Goal: Browse casually

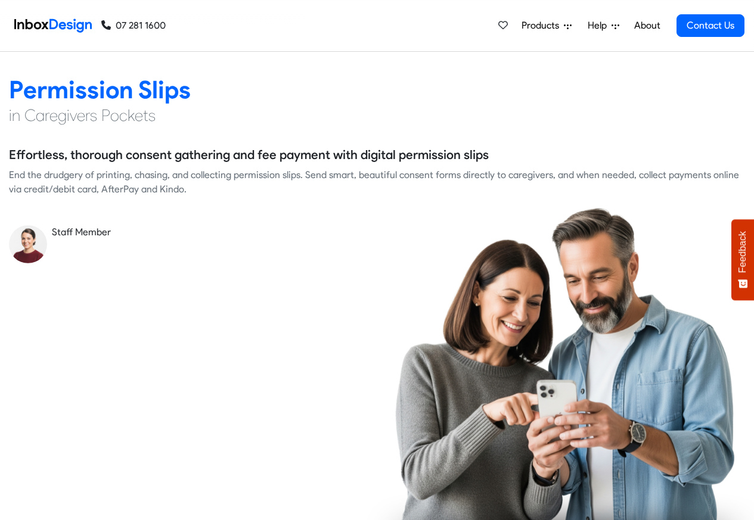
scroll to position [1859, 0]
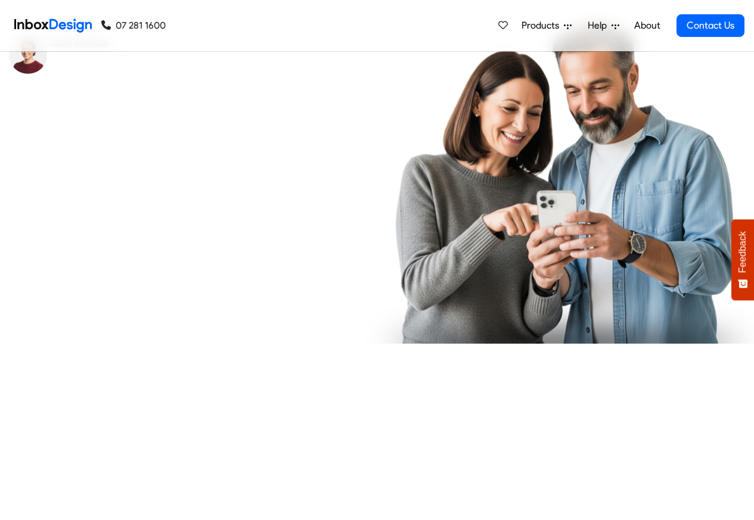
checkbox input "true"
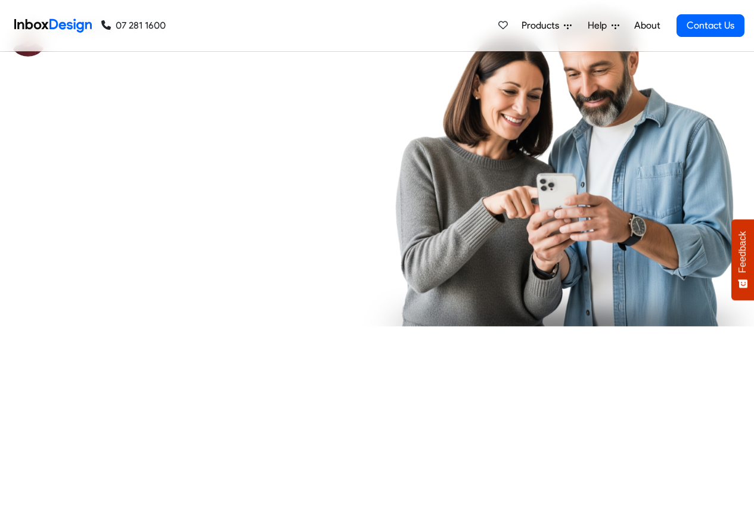
checkbox input "true"
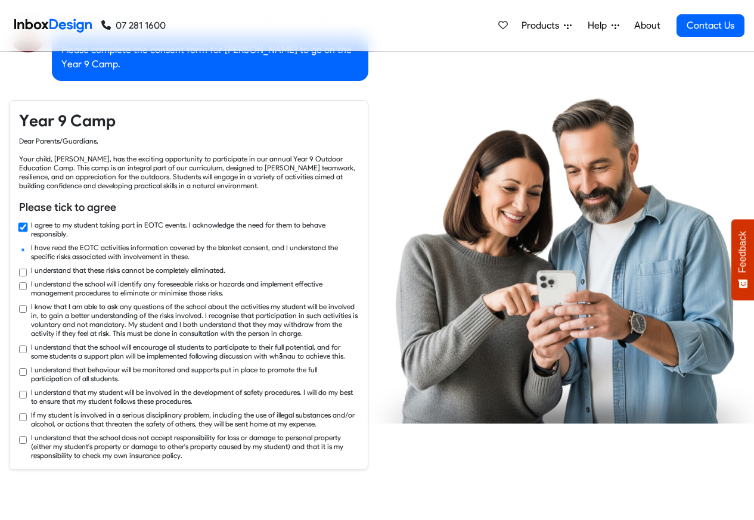
checkbox input "true"
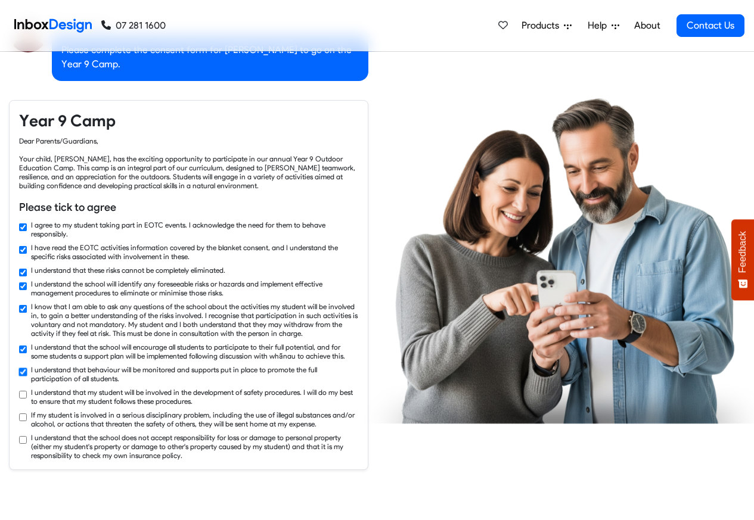
checkbox input "true"
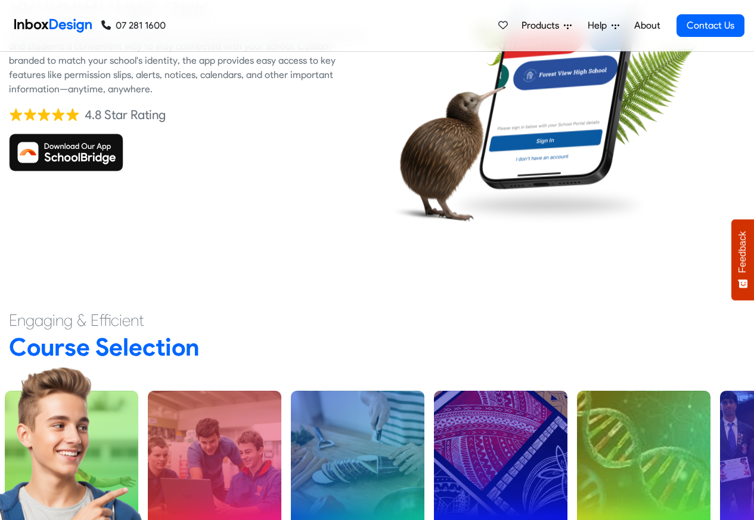
scroll to position [2860, 0]
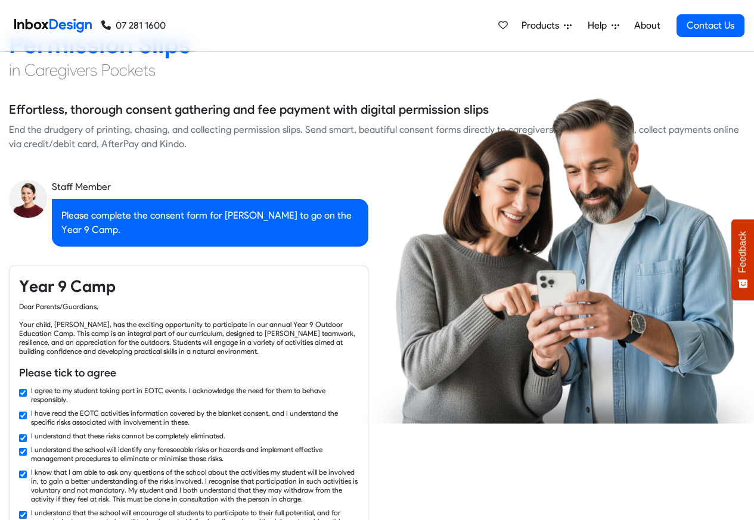
checkbox input "false"
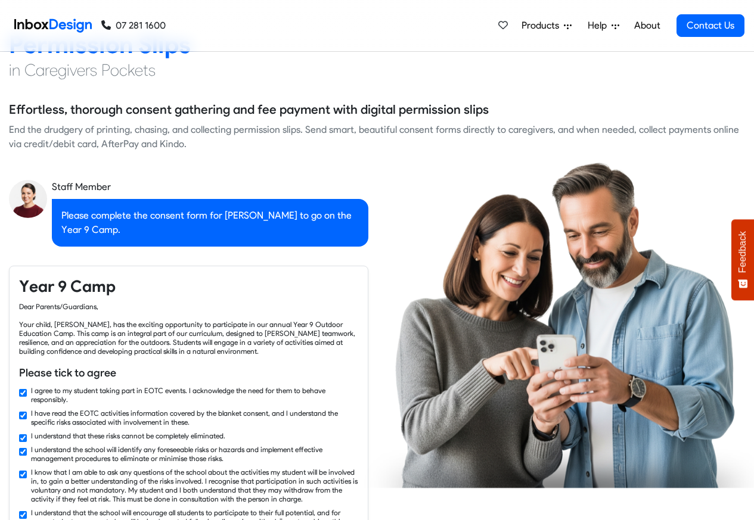
scroll to position [1644, 0]
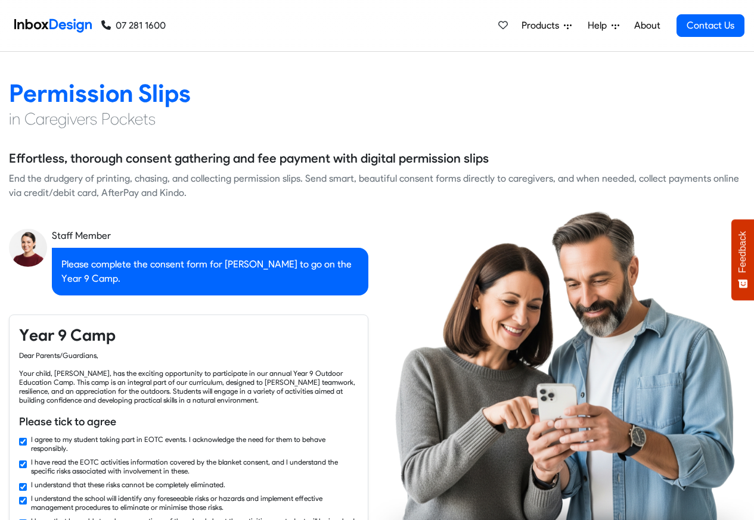
checkbox input "false"
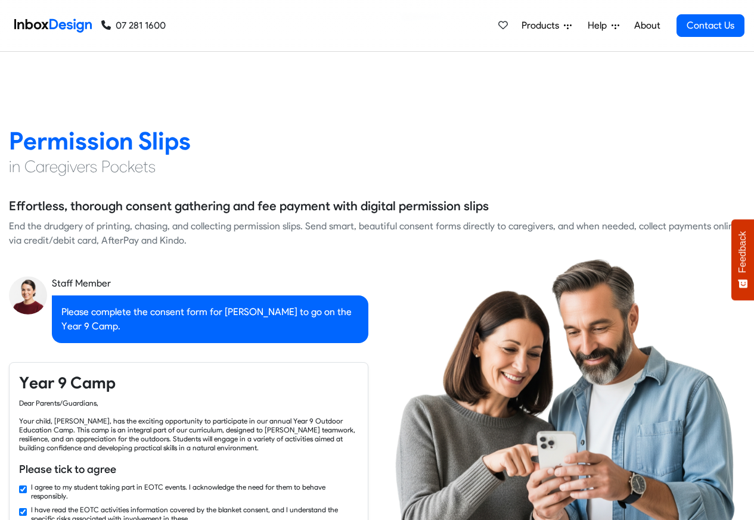
checkbox input "false"
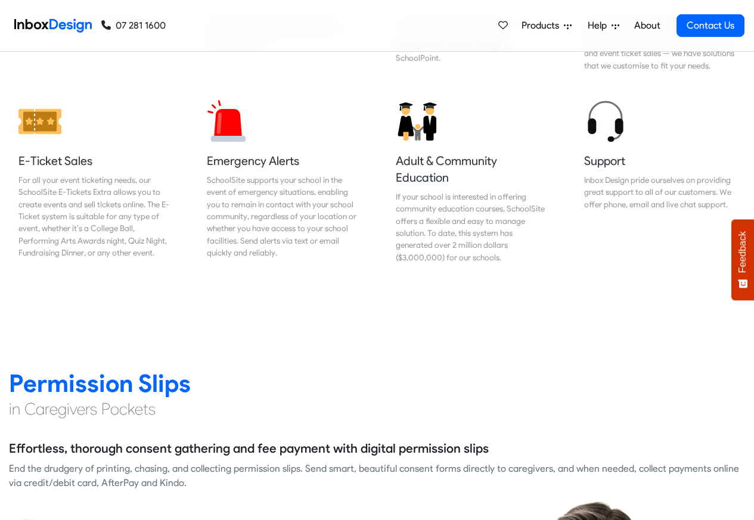
checkbox input "false"
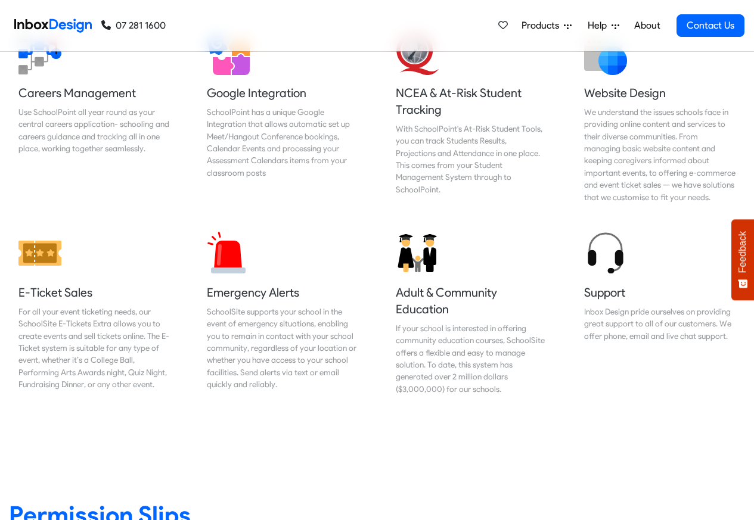
checkbox input "false"
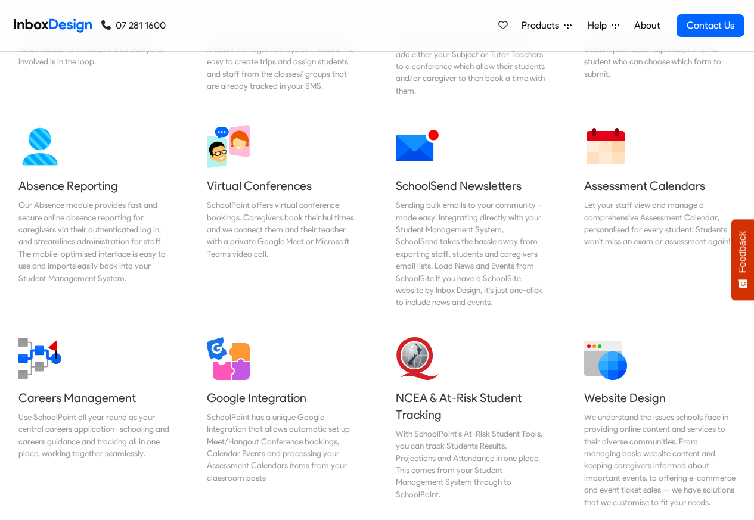
checkbox input "false"
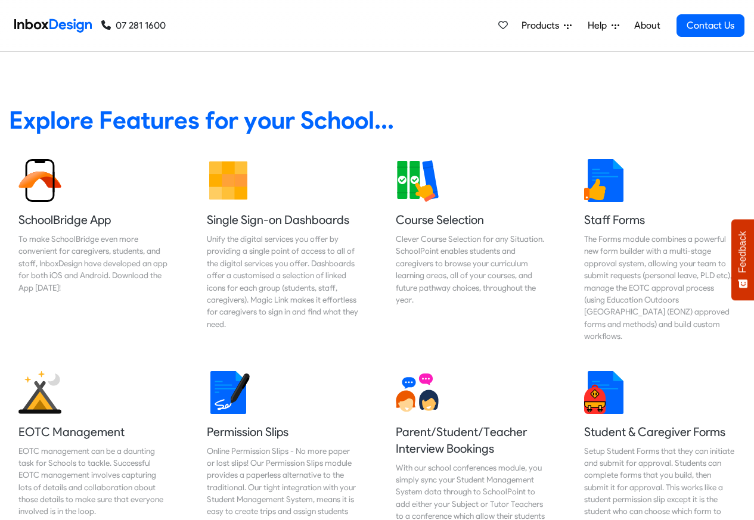
scroll to position [500, 0]
